Goal: Check status: Check status

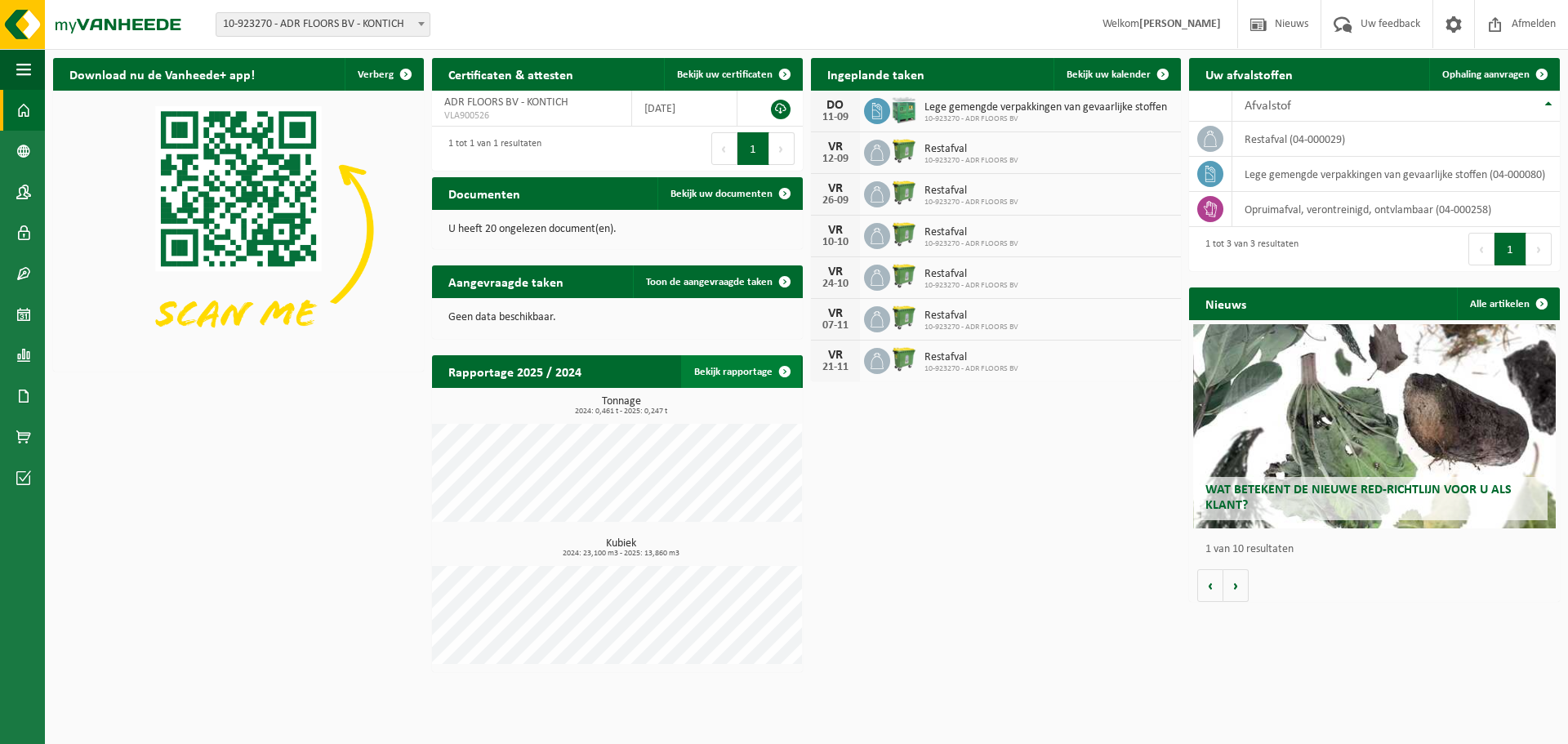
click at [795, 367] on span at bounding box center [784, 371] width 33 height 33
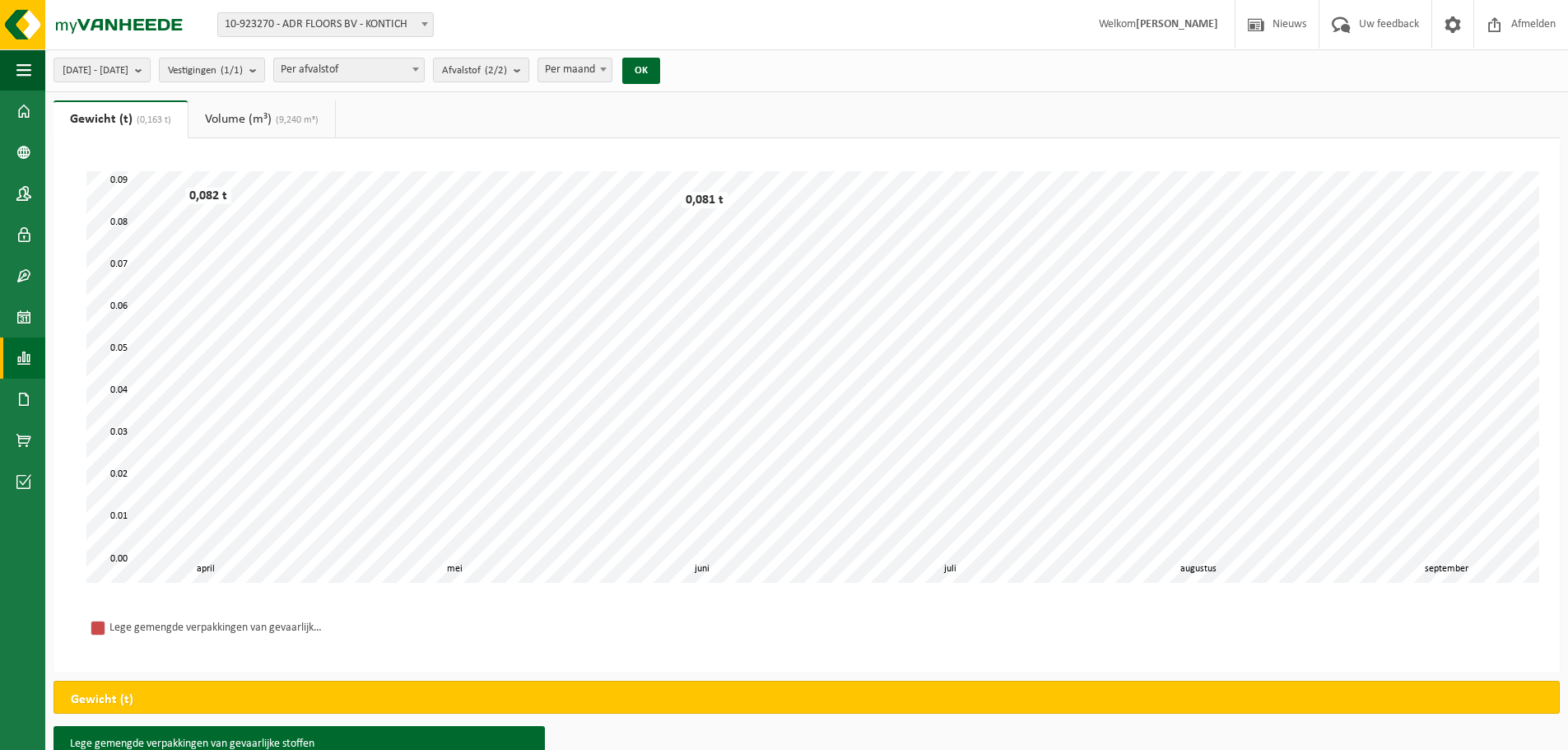
click at [281, 111] on link "Volume (m³) (9,240 m³)" at bounding box center [261, 119] width 146 height 38
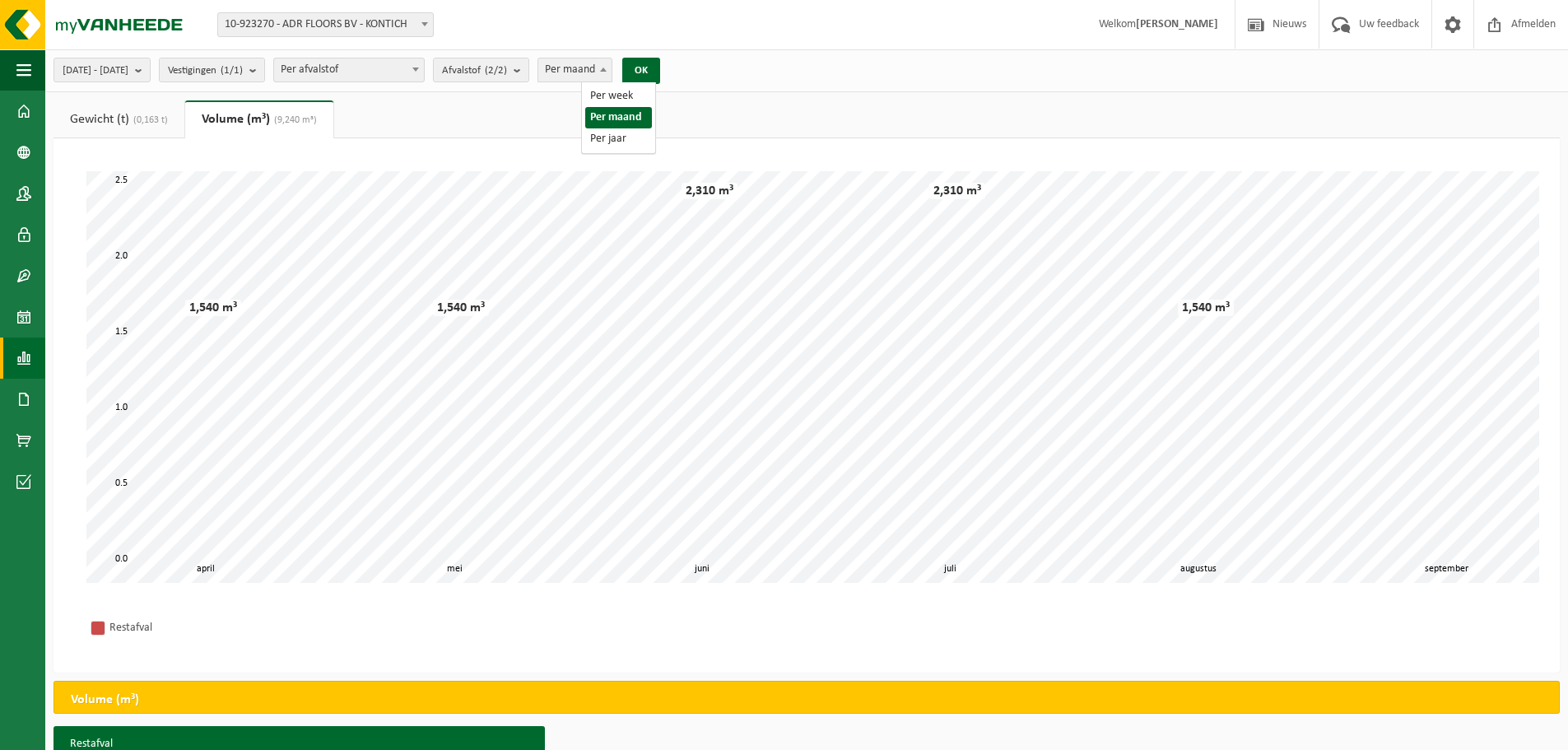
click at [612, 75] on span at bounding box center [603, 69] width 16 height 22
click at [660, 74] on button "OK" at bounding box center [641, 70] width 38 height 26
click at [98, 115] on link "Gewicht (t) (0,163 t)" at bounding box center [119, 119] width 131 height 38
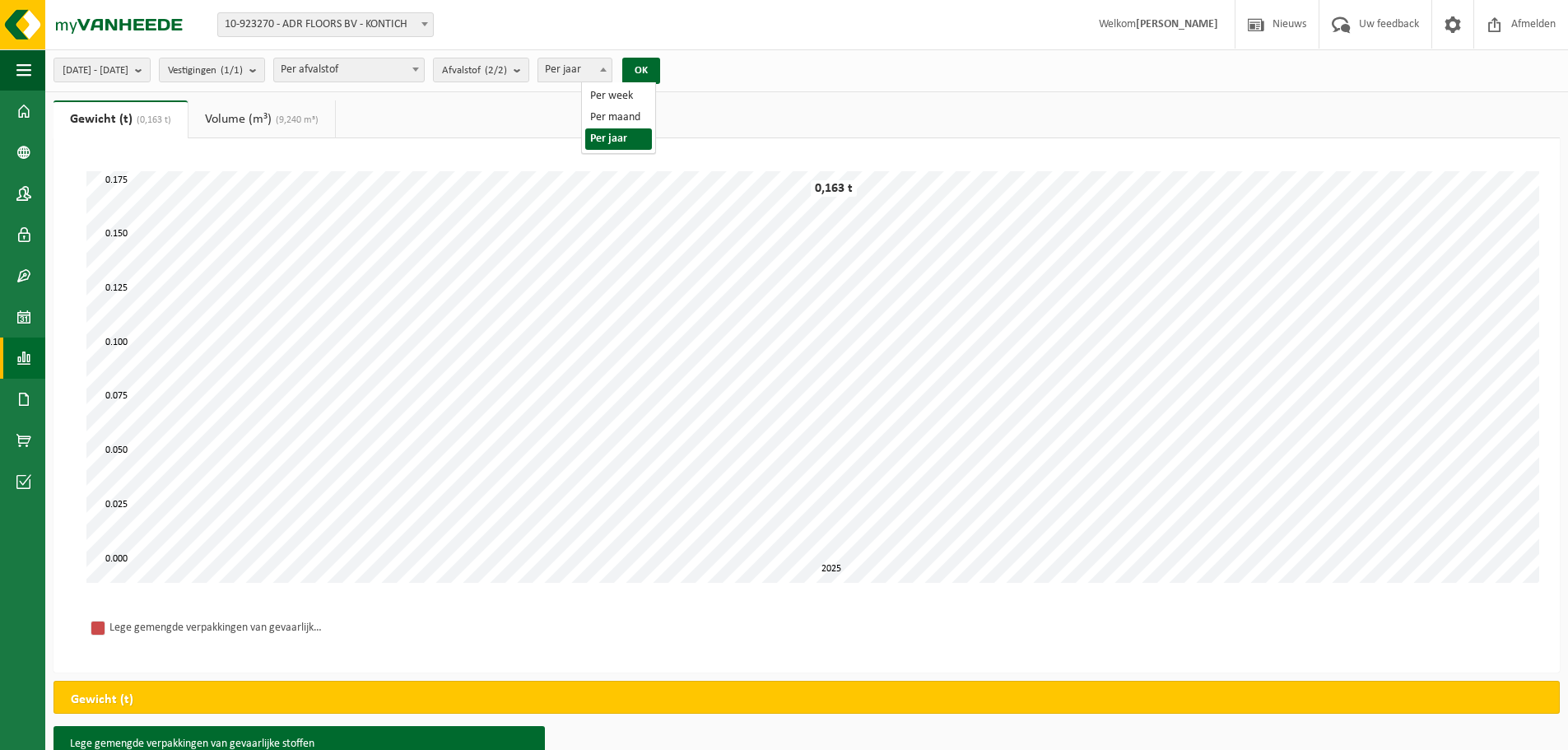
click at [612, 67] on span "Per jaar" at bounding box center [575, 70] width 74 height 23
select select "2"
click at [660, 74] on button "OK" at bounding box center [641, 70] width 38 height 26
